Goal: Task Accomplishment & Management: Use online tool/utility

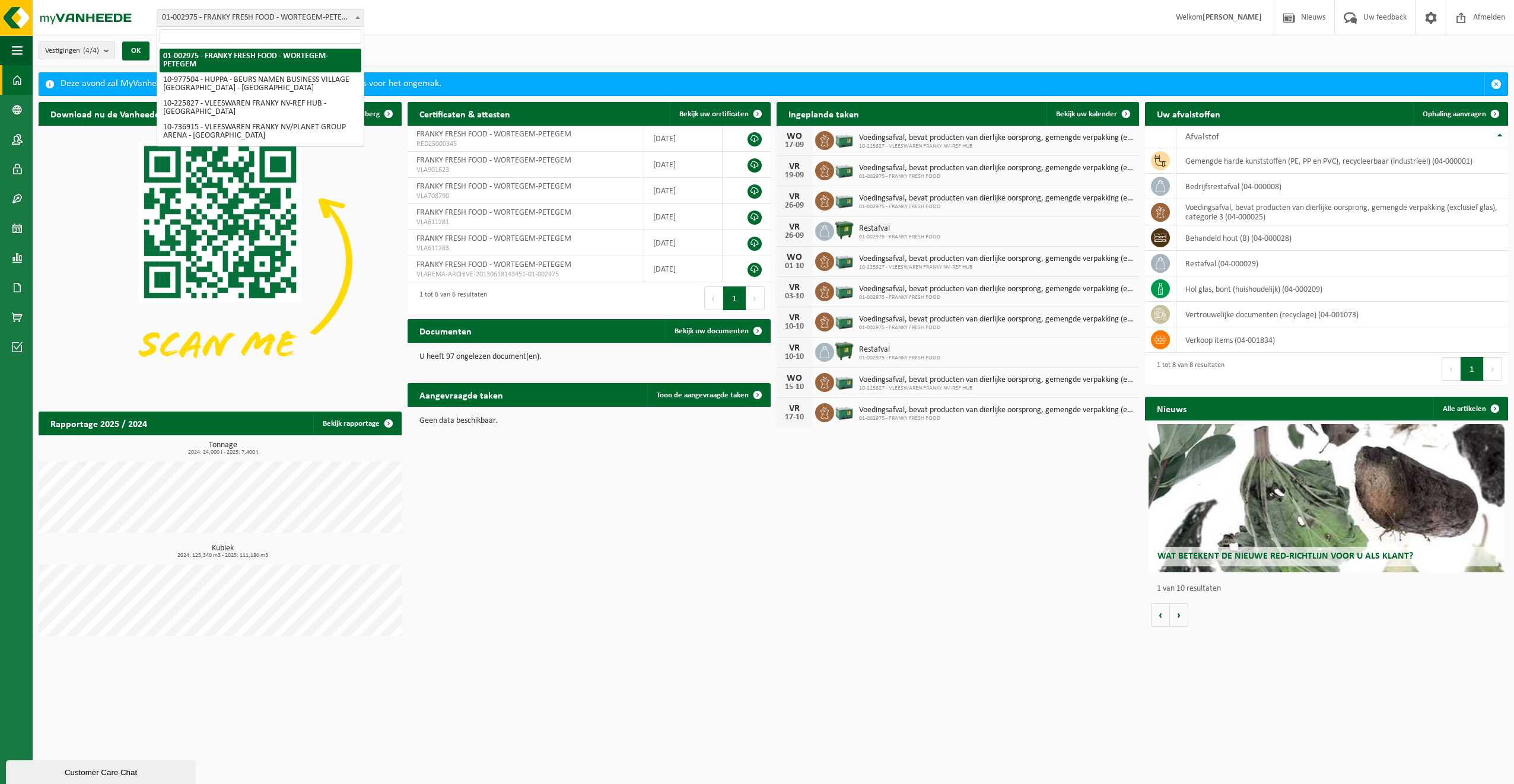
click at [357, 16] on b at bounding box center [357, 16] width 4 height 3
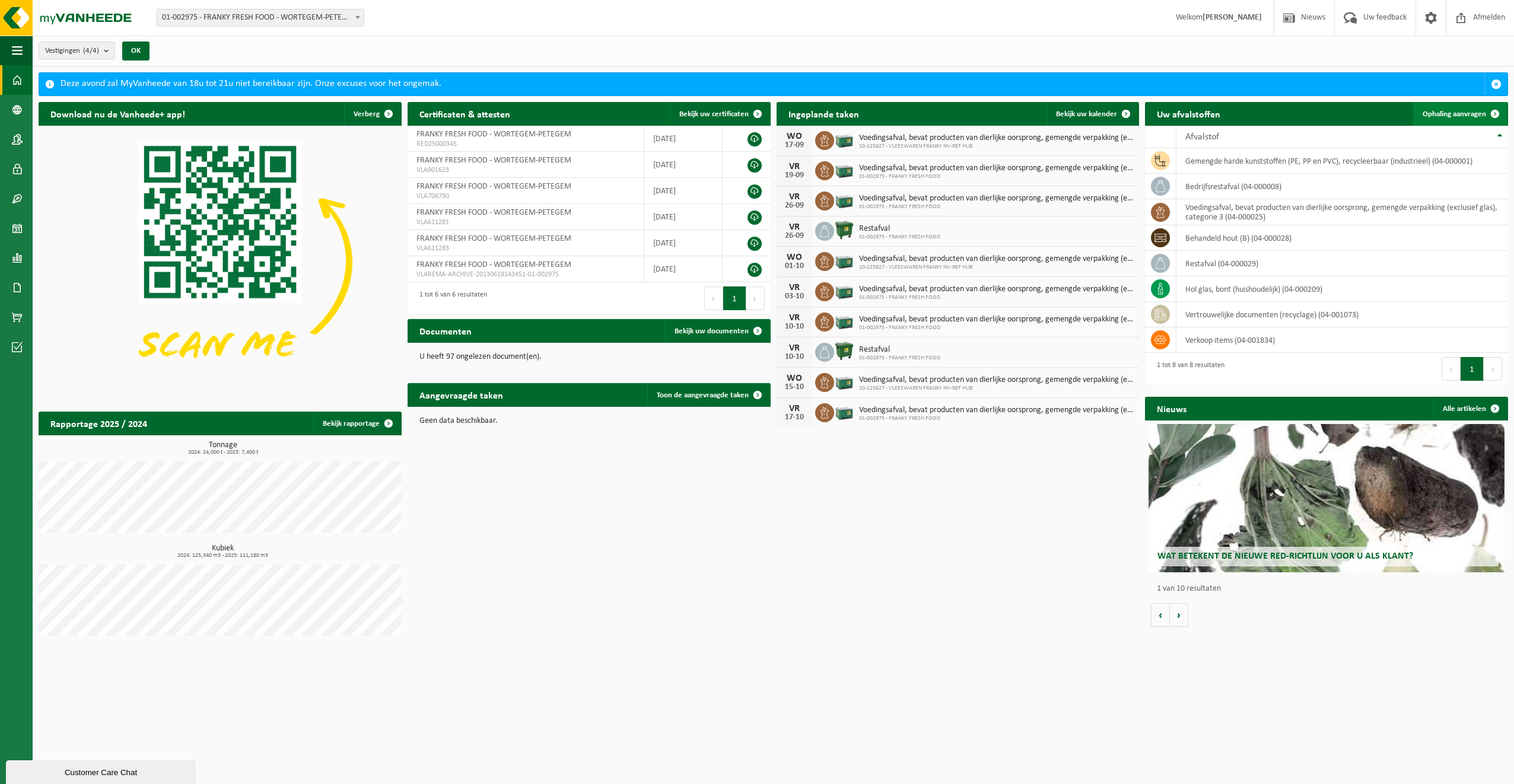
click at [1439, 111] on span "Ophaling aanvragen" at bounding box center [1454, 114] width 63 height 8
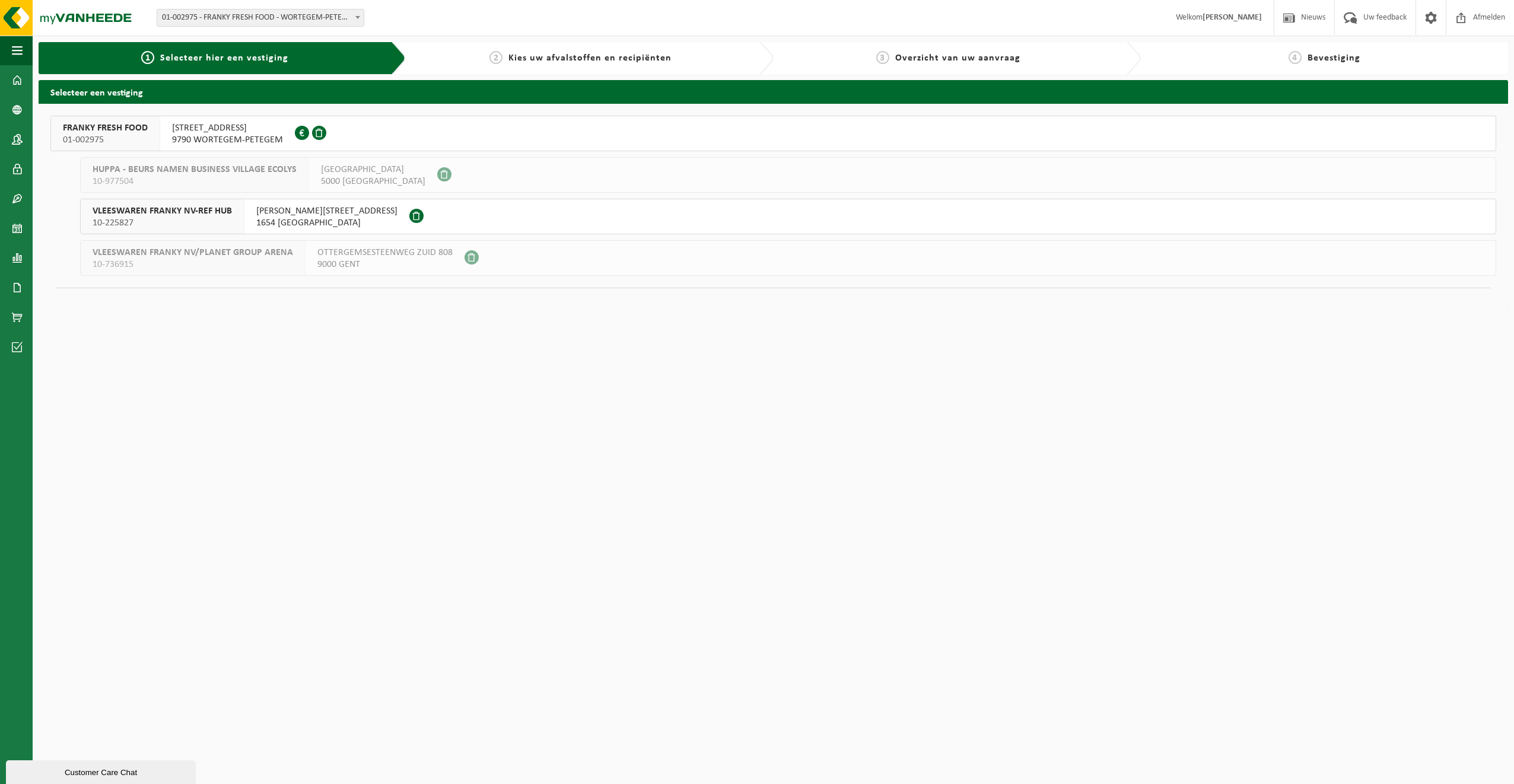
click at [229, 133] on span "[STREET_ADDRESS]" at bounding box center [228, 128] width 111 height 12
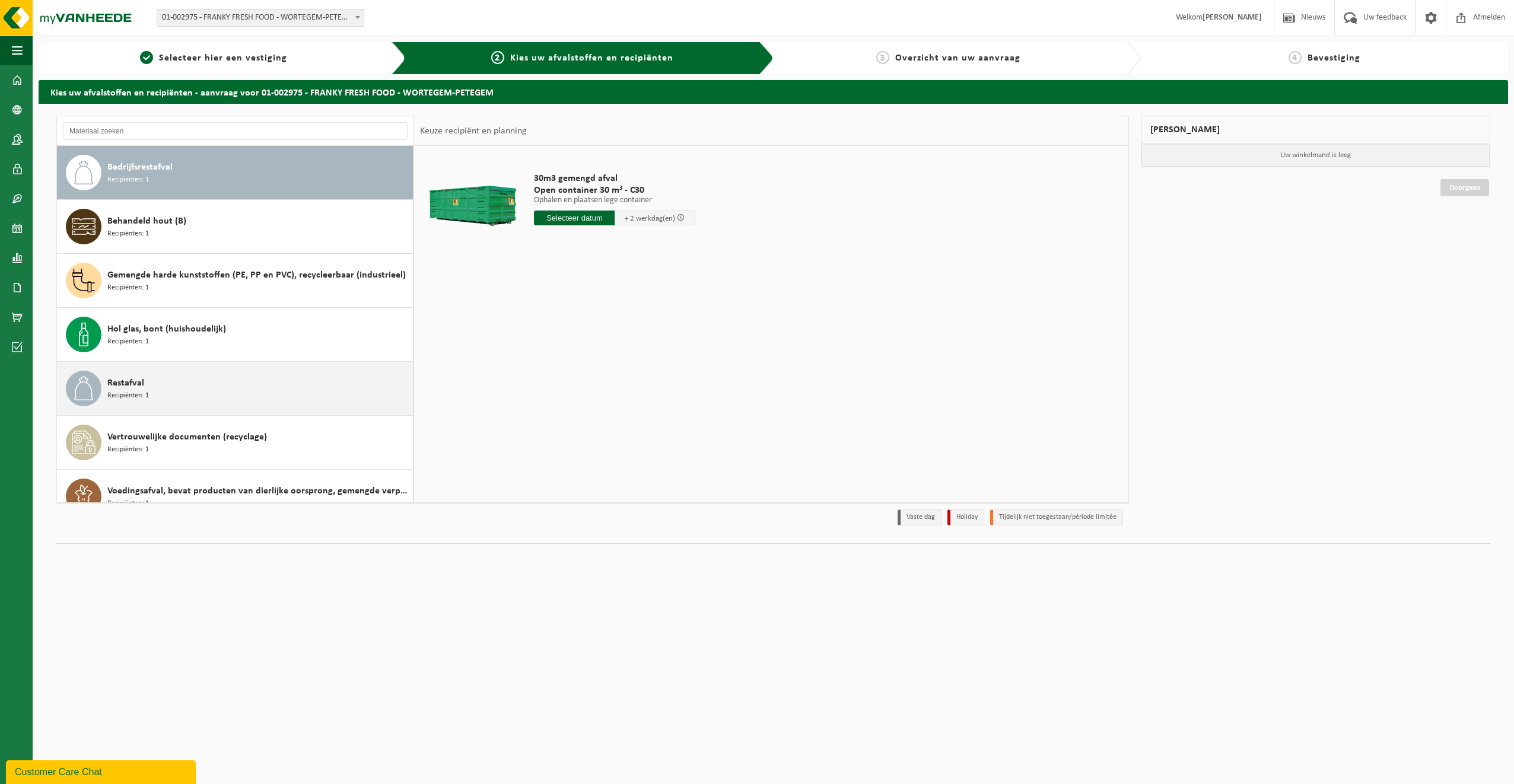
click at [126, 384] on span "Restafval" at bounding box center [126, 383] width 36 height 14
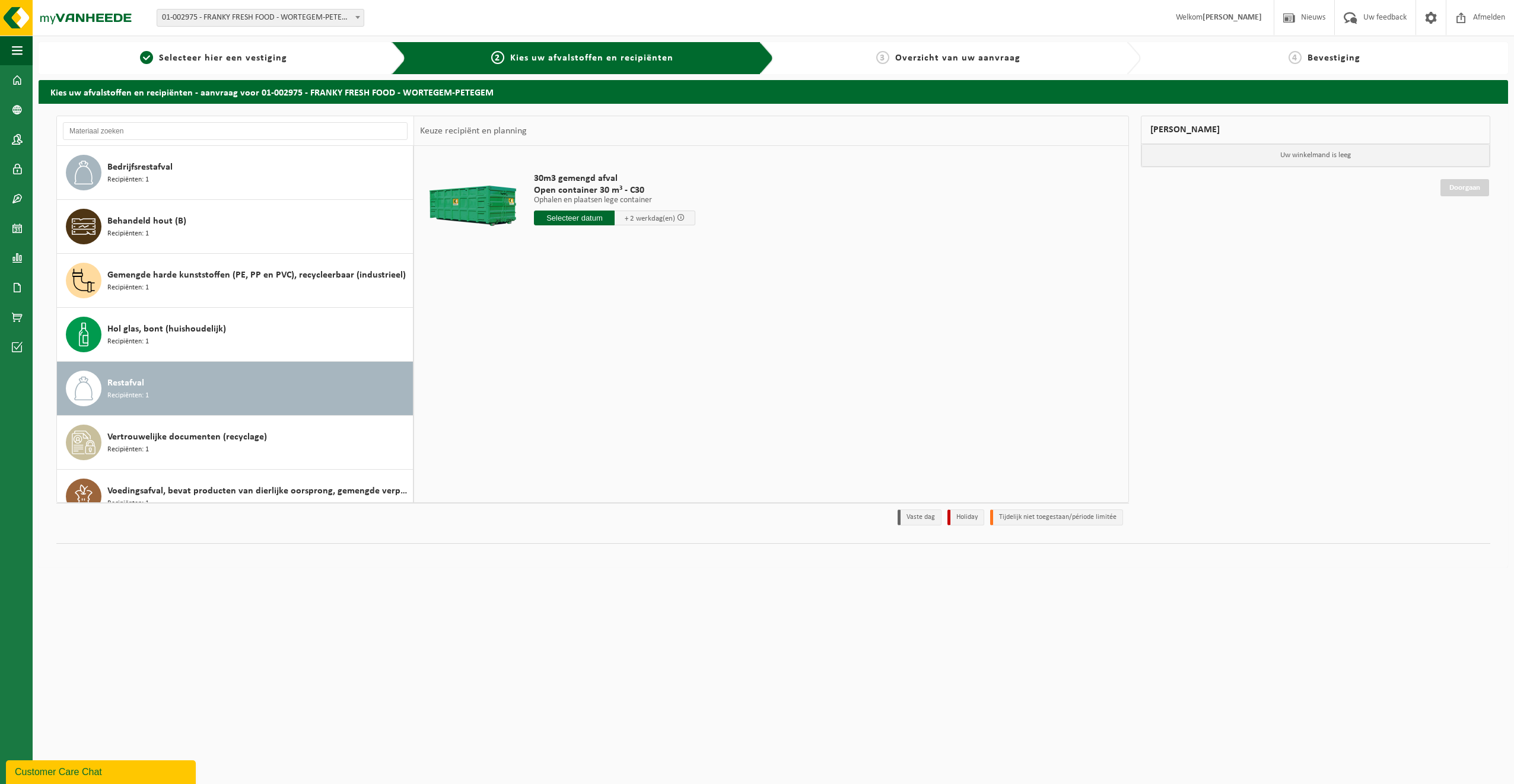
scroll to position [21, 0]
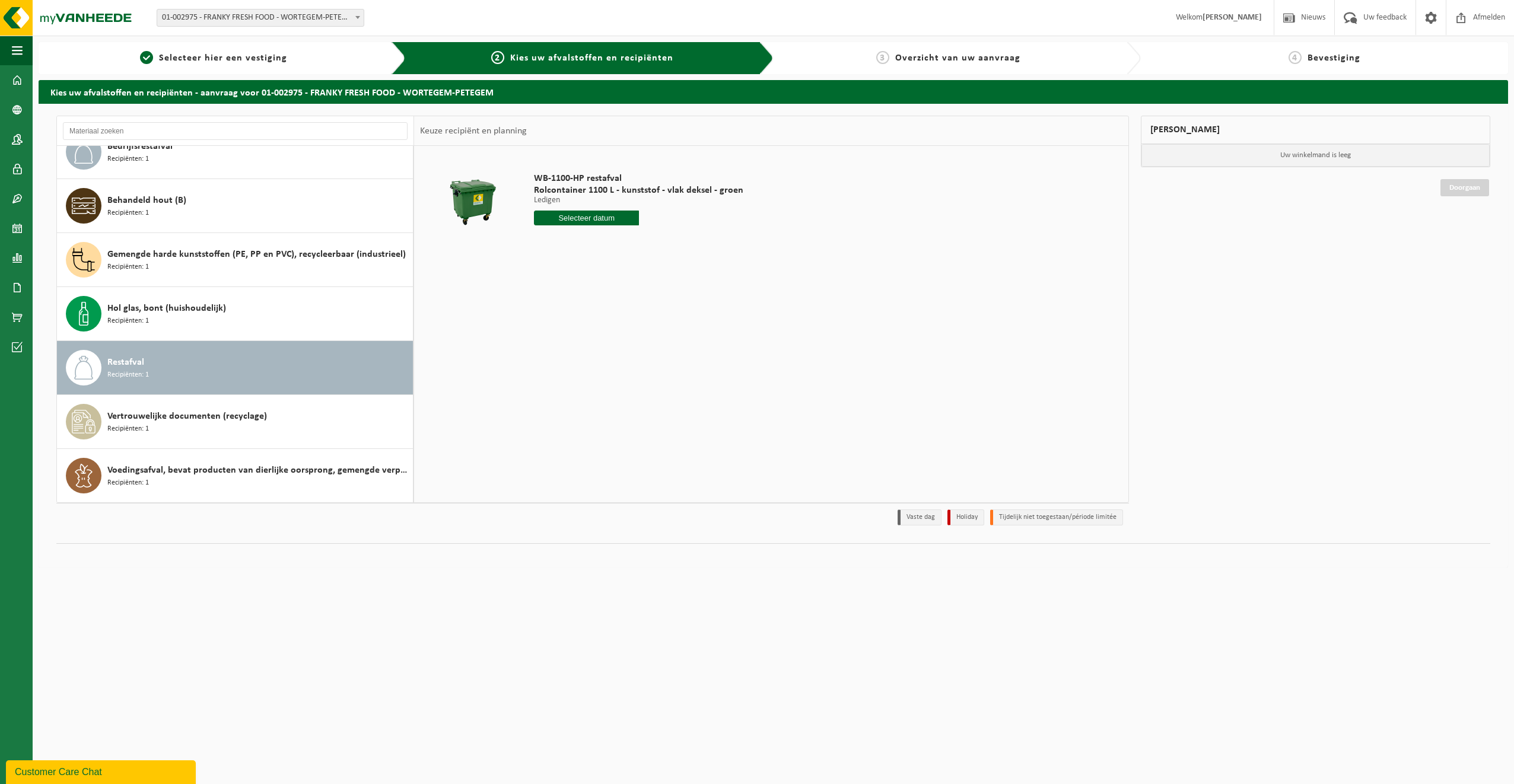
click at [583, 216] on input "text" at bounding box center [586, 217] width 105 height 15
click at [630, 322] on div "19" at bounding box center [629, 323] width 21 height 19
type input "Van 2025-09-19"
click at [575, 263] on button "In winkelmand" at bounding box center [567, 263] width 65 height 19
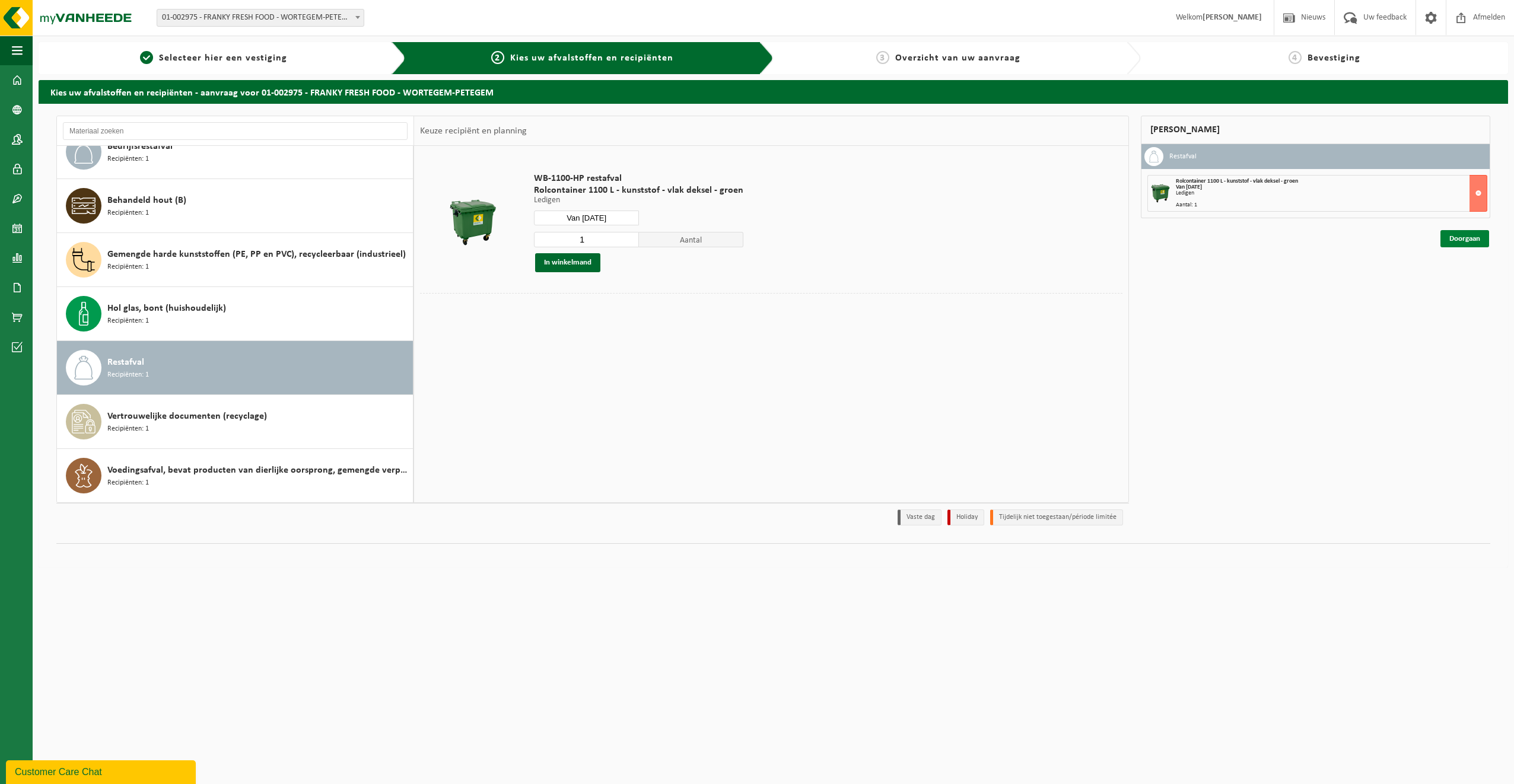
click at [1468, 236] on link "Doorgaan" at bounding box center [1464, 239] width 49 height 17
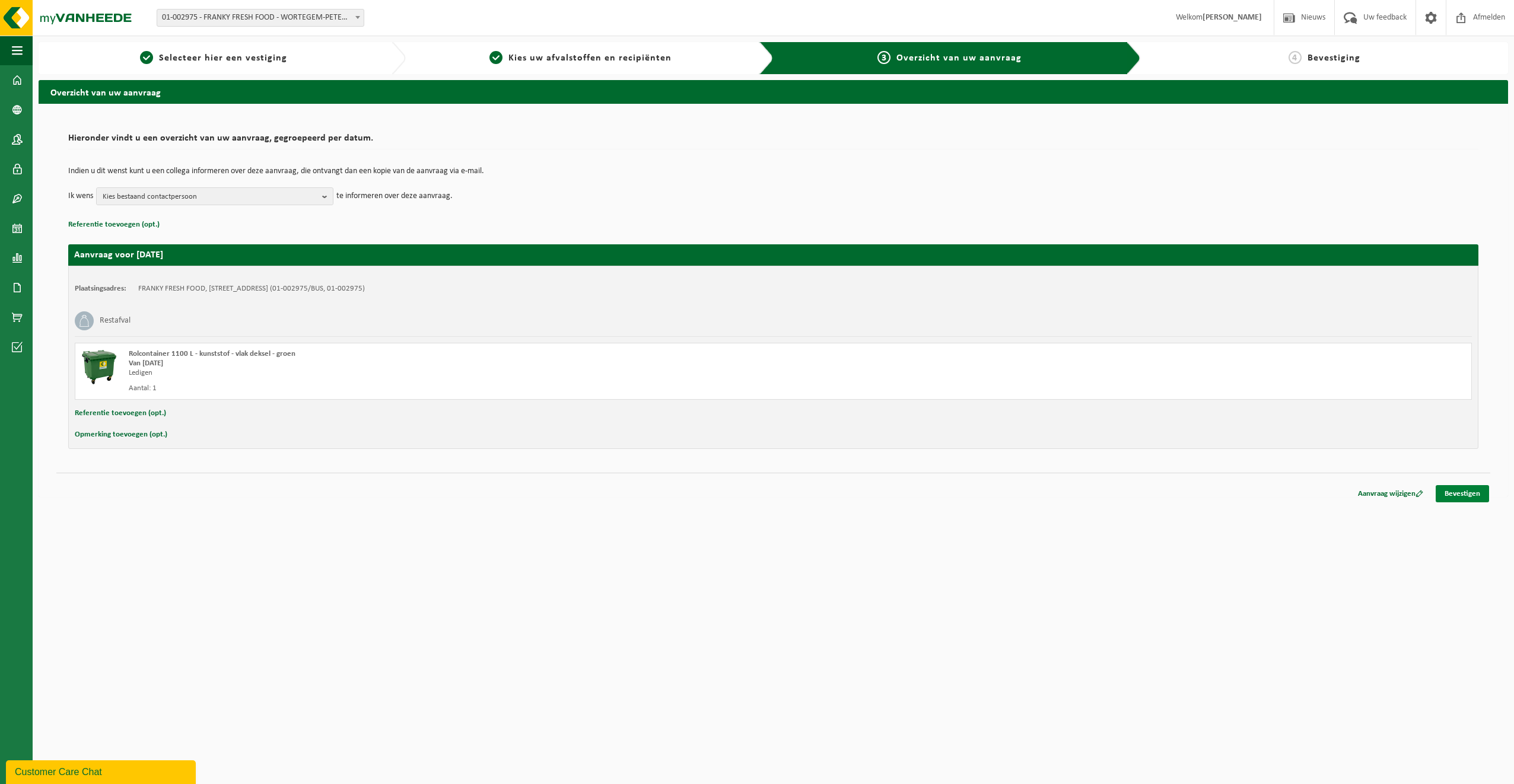
click at [1464, 495] on link "Bevestigen" at bounding box center [1462, 494] width 53 height 17
